Goal: Transaction & Acquisition: Download file/media

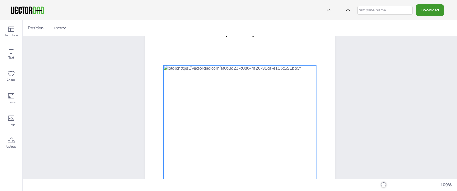
scroll to position [2, 0]
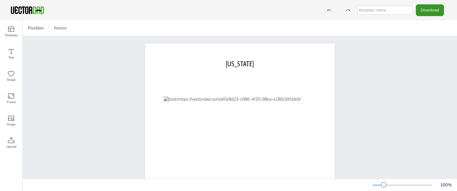
click at [433, 9] on button "Download" at bounding box center [429, 9] width 28 height 11
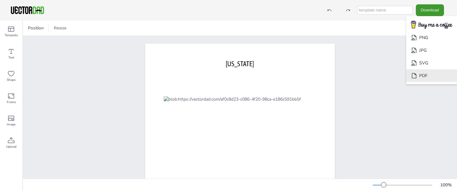
click at [420, 75] on li "PDF" at bounding box center [431, 75] width 51 height 13
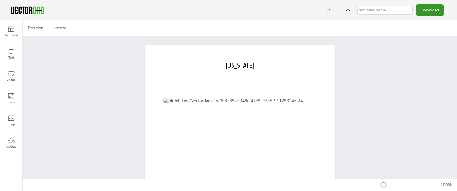
click at [431, 10] on button "Download" at bounding box center [429, 9] width 28 height 11
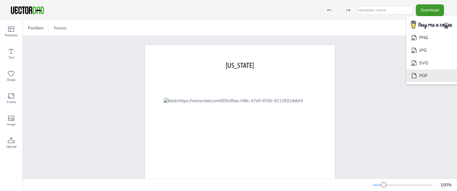
click at [423, 74] on li "PDF" at bounding box center [431, 75] width 51 height 13
